Goal: Task Accomplishment & Management: Manage account settings

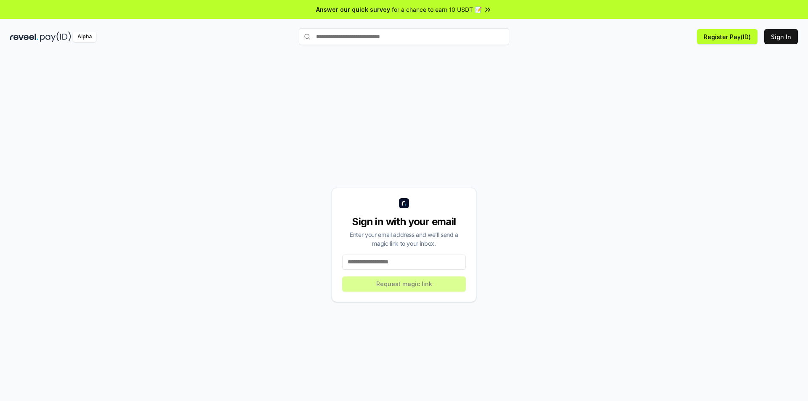
click at [434, 253] on div "Sign in with your email Enter your email address and we’ll send a magic link to…" at bounding box center [403, 245] width 145 height 114
click at [432, 262] on input at bounding box center [404, 261] width 124 height 15
paste input "**********"
type input "**********"
click at [429, 284] on button "Request magic link" at bounding box center [404, 283] width 124 height 15
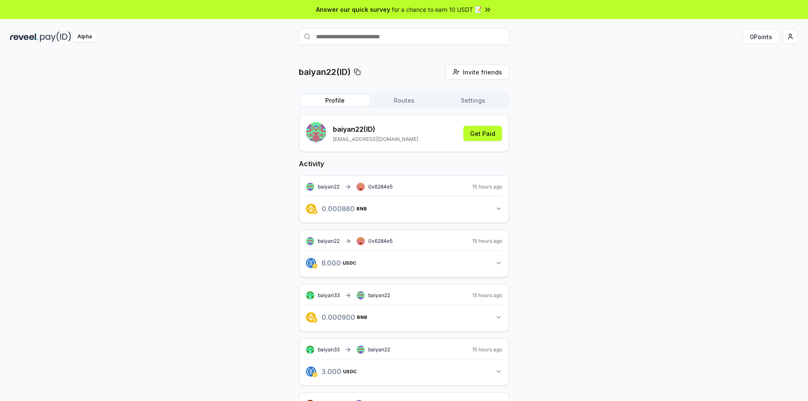
click at [385, 11] on span "Answer our quick survey" at bounding box center [353, 9] width 74 height 9
click at [405, 103] on button "Routes" at bounding box center [403, 101] width 69 height 12
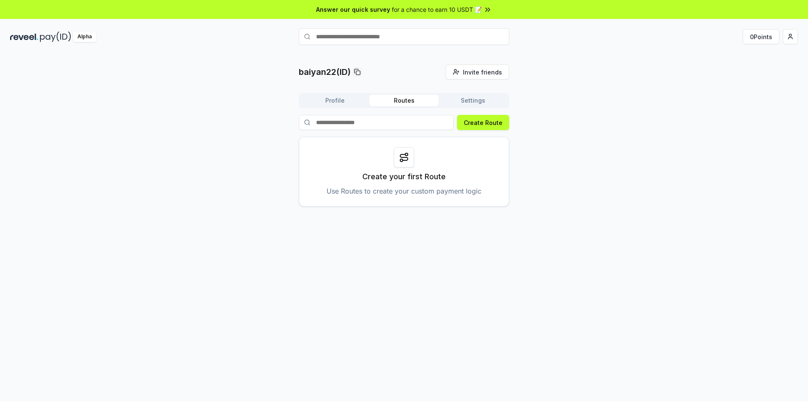
click at [489, 102] on button "Settings" at bounding box center [472, 101] width 69 height 12
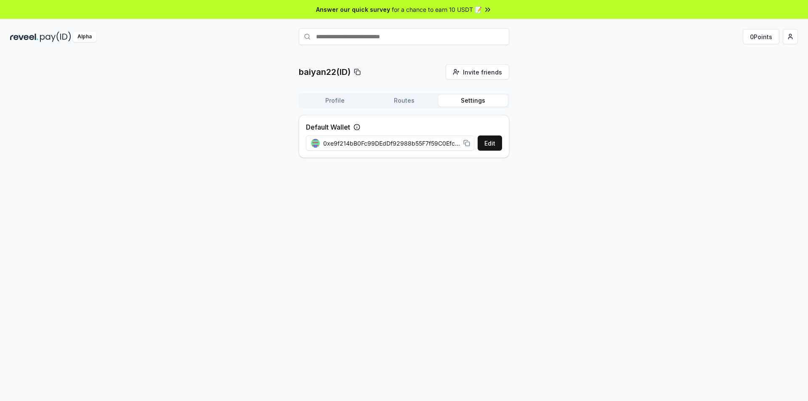
click at [361, 101] on button "Profile" at bounding box center [334, 101] width 69 height 12
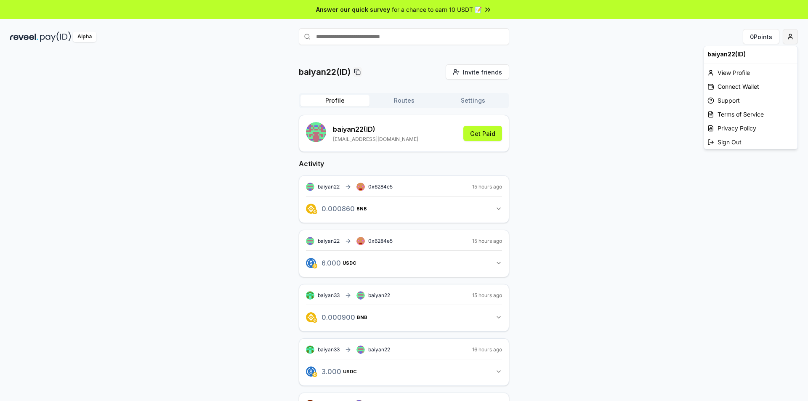
click at [792, 38] on html "Answer our quick survey for a chance to earn 10 USDT 📝 Alpha 0 Points baiyan22(…" at bounding box center [404, 200] width 808 height 401
click at [606, 85] on html "Answer our quick survey for a chance to earn 10 USDT 📝 Alpha 0 Points baiyan22(…" at bounding box center [404, 200] width 808 height 401
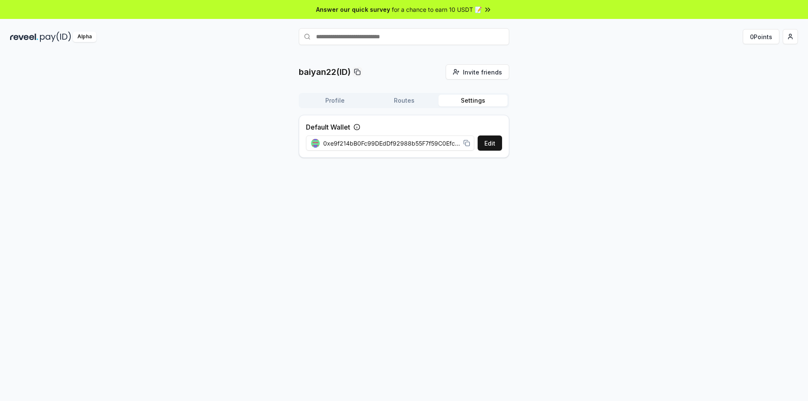
click at [481, 99] on button "Settings" at bounding box center [472, 101] width 69 height 12
click at [394, 98] on button "Routes" at bounding box center [403, 101] width 69 height 12
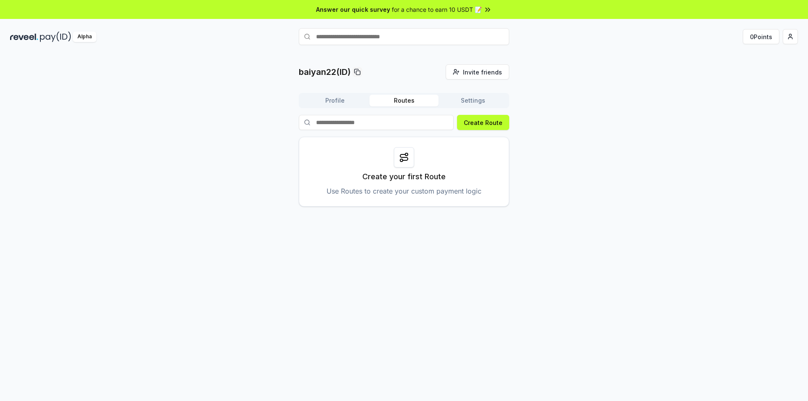
click at [485, 94] on div "Profile Routes Settings" at bounding box center [404, 100] width 210 height 15
click at [485, 101] on button "Settings" at bounding box center [472, 101] width 69 height 12
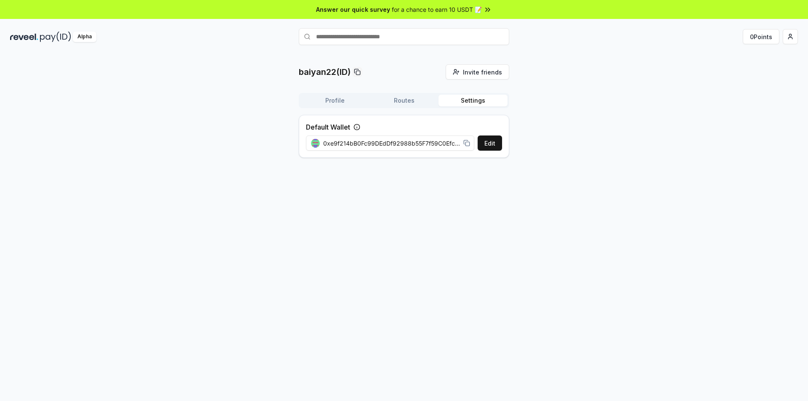
click at [643, 397] on div "baiyan22(ID) Invite friends Invite Profile Routes Settings Default Wallet Edit …" at bounding box center [404, 236] width 808 height 377
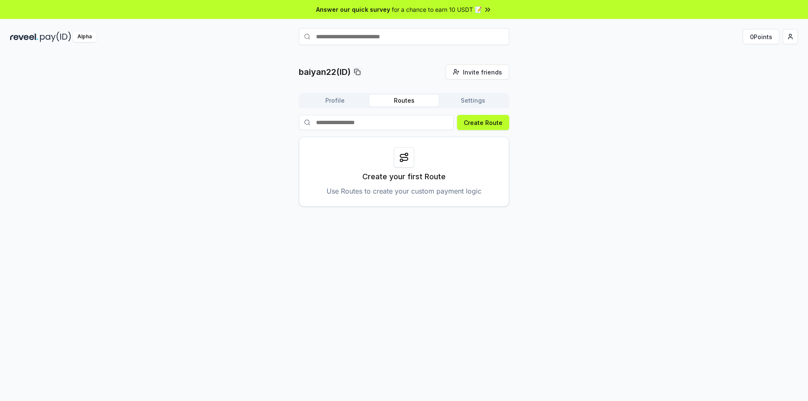
click at [429, 98] on button "Routes" at bounding box center [403, 101] width 69 height 12
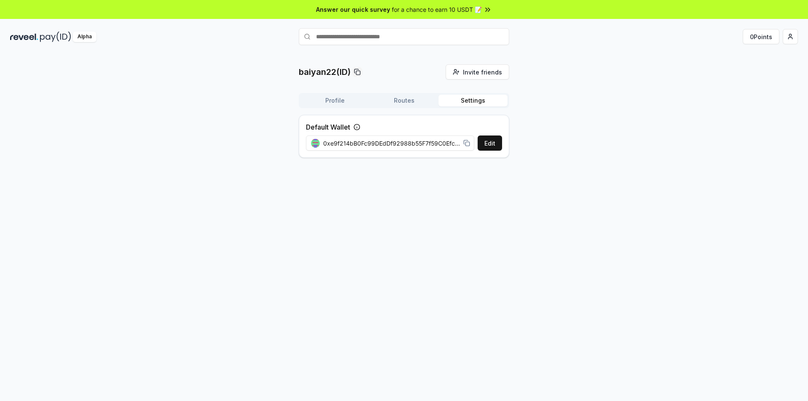
click at [484, 98] on button "Settings" at bounding box center [472, 101] width 69 height 12
